Goal: Transaction & Acquisition: Purchase product/service

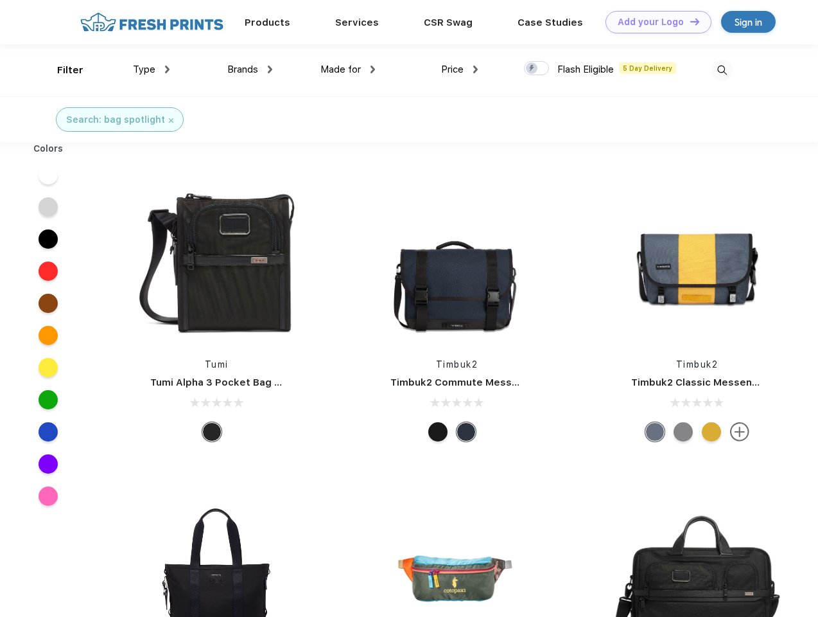
scroll to position [1, 0]
click at [654, 22] on link "Add your Logo Design Tool" at bounding box center [659, 22] width 106 height 22
click at [0, 0] on div "Design Tool" at bounding box center [0, 0] width 0 height 0
click at [689, 21] on link "Add your Logo Design Tool" at bounding box center [659, 22] width 106 height 22
click at [62, 70] on div "Filter" at bounding box center [70, 70] width 26 height 15
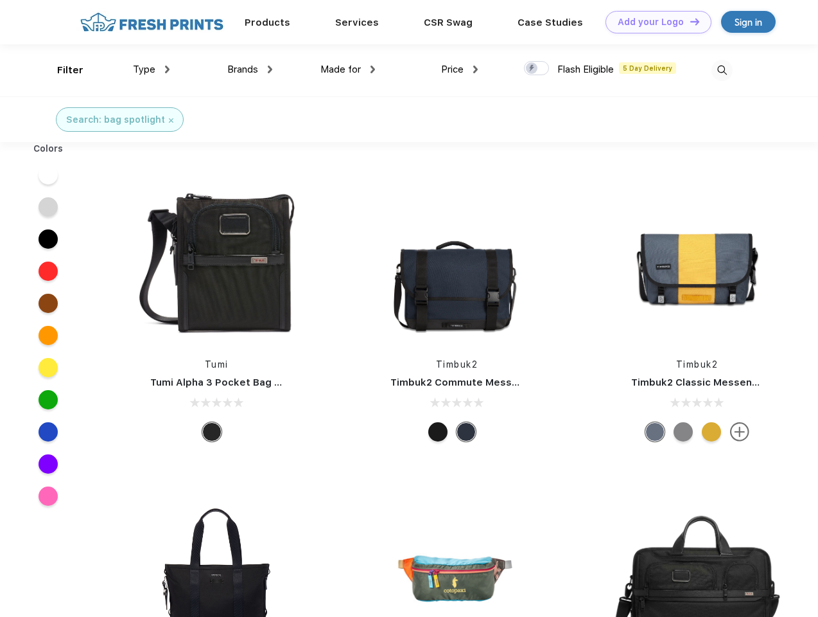
click at [152, 69] on span "Type" at bounding box center [144, 70] width 22 height 12
click at [250, 69] on span "Brands" at bounding box center [242, 70] width 31 height 12
click at [348, 69] on span "Made for" at bounding box center [341, 70] width 40 height 12
click at [460, 69] on span "Price" at bounding box center [452, 70] width 22 height 12
click at [537, 69] on div at bounding box center [536, 68] width 25 height 14
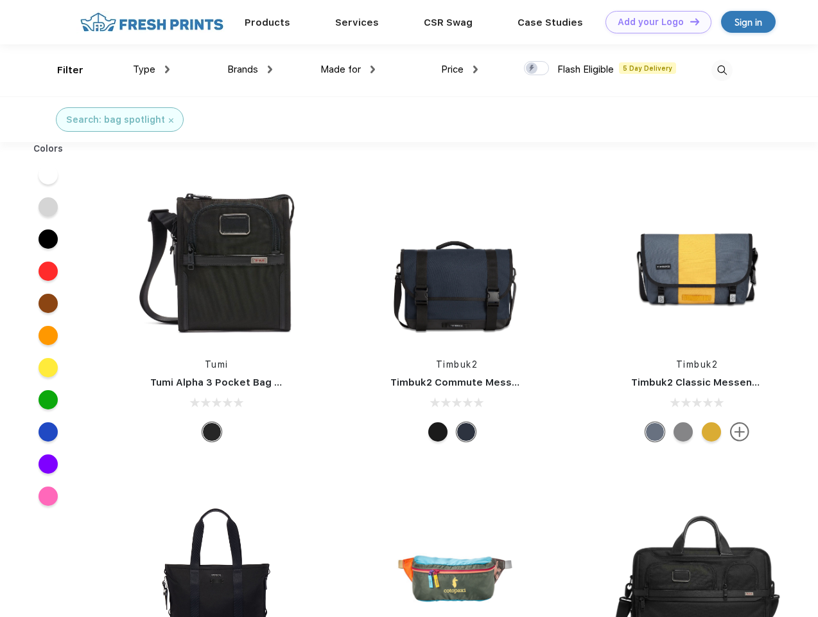
click at [533, 69] on input "checkbox" at bounding box center [528, 64] width 8 height 8
click at [722, 70] on img at bounding box center [722, 70] width 21 height 21
